Goal: Task Accomplishment & Management: Manage account settings

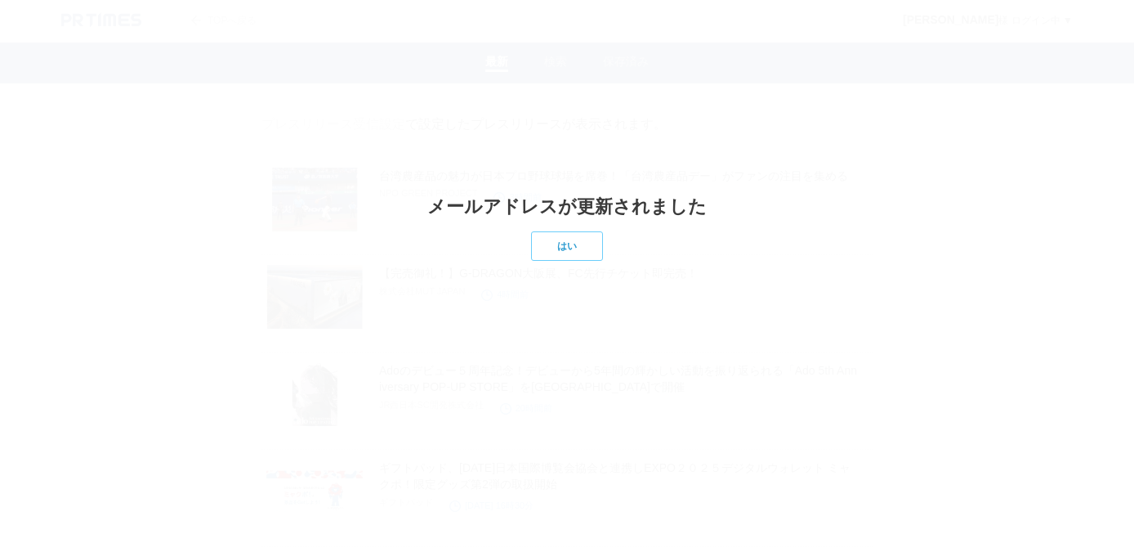
click at [575, 253] on link "はい" at bounding box center [567, 245] width 72 height 29
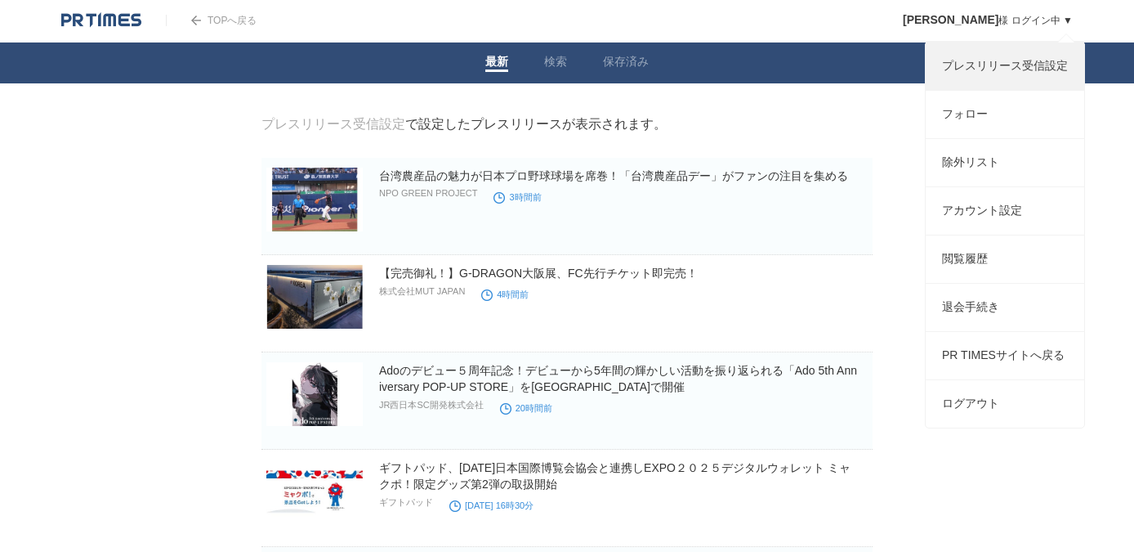
click at [1004, 74] on link "プレスリリース受信設定" at bounding box center [1005, 65] width 159 height 47
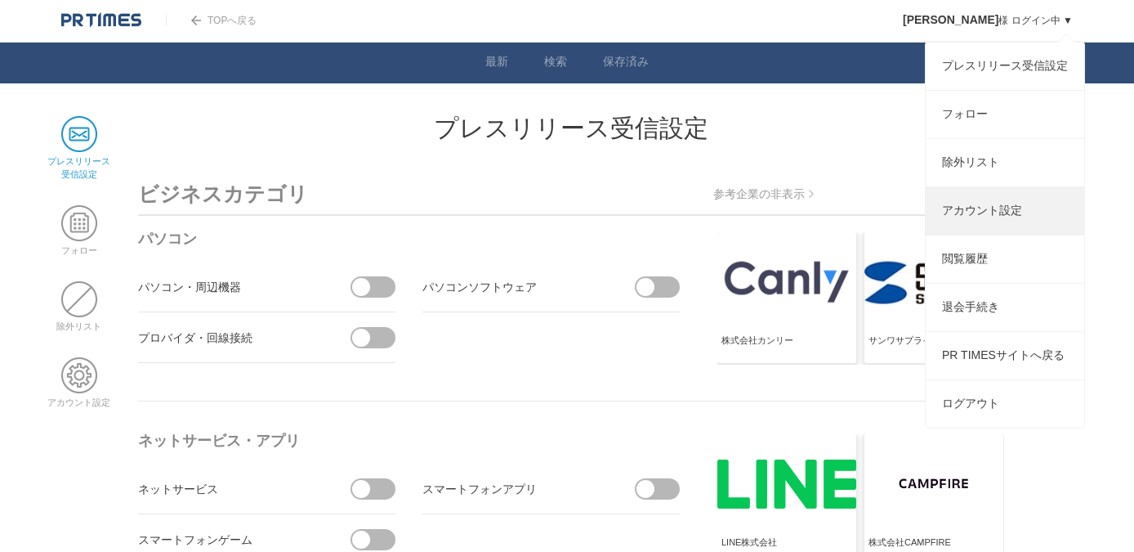
click at [968, 228] on link "アカウント設定" at bounding box center [1005, 210] width 159 height 47
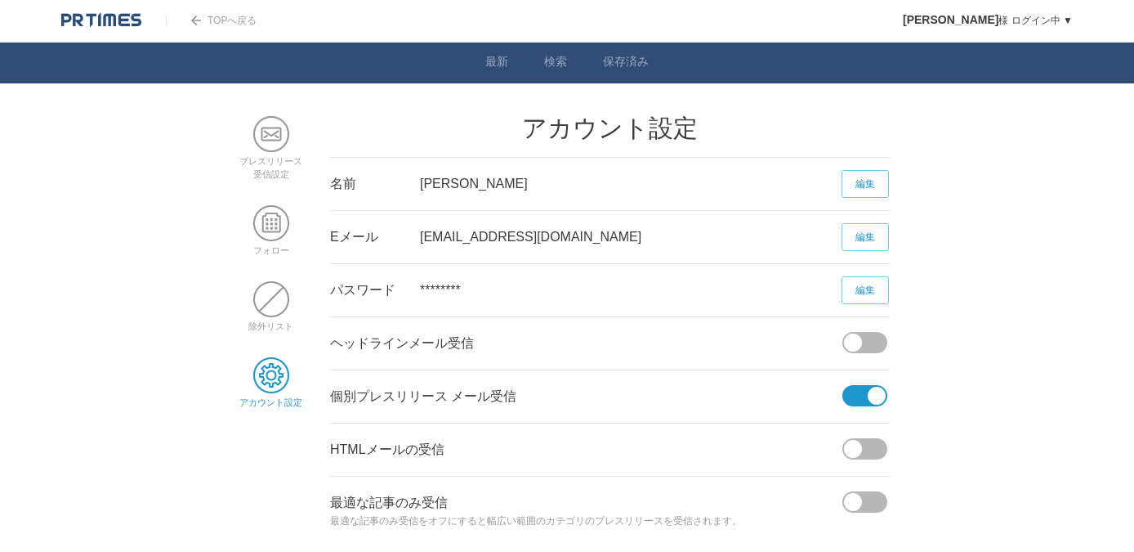
click at [853, 399] on span at bounding box center [860, 395] width 34 height 21
click at [0, 0] on input "checkbox" at bounding box center [0, 0] width 0 height 0
click at [878, 388] on span at bounding box center [870, 395] width 34 height 21
click at [0, 0] on input "checkbox" at bounding box center [0, 0] width 0 height 0
